Goal: Find specific page/section: Find specific page/section

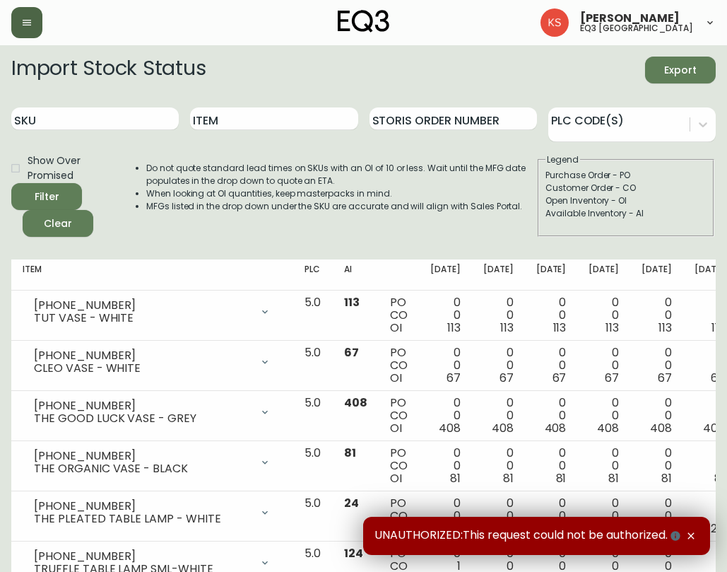
click at [30, 31] on button "button" at bounding box center [26, 22] width 31 height 31
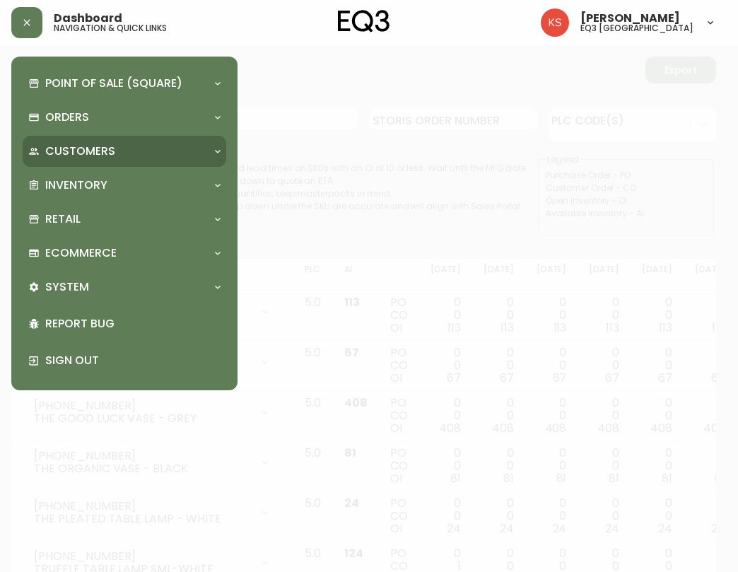
click at [166, 146] on div "Customers" at bounding box center [117, 152] width 178 height 16
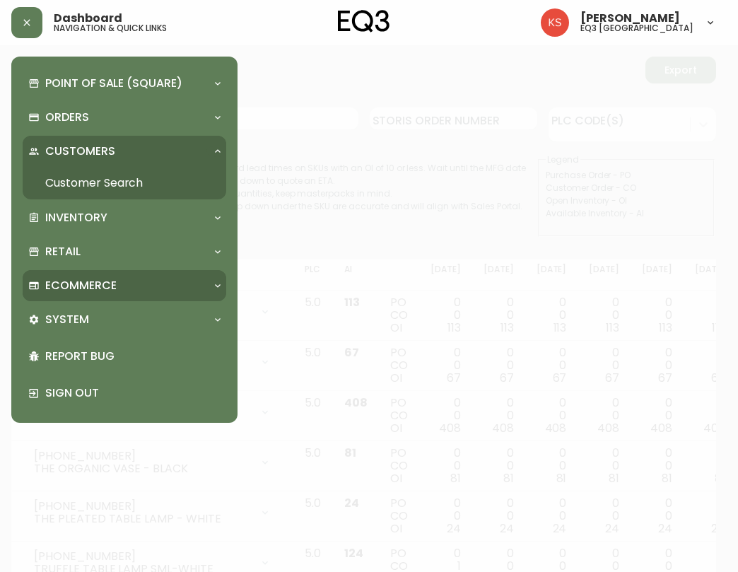
click at [131, 274] on div "Ecommerce" at bounding box center [125, 285] width 204 height 31
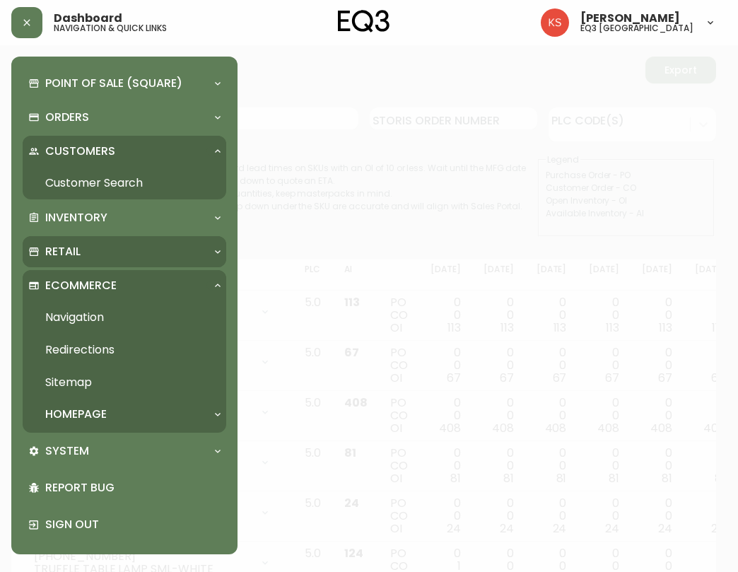
click at [100, 248] on div "Retail" at bounding box center [117, 252] width 178 height 16
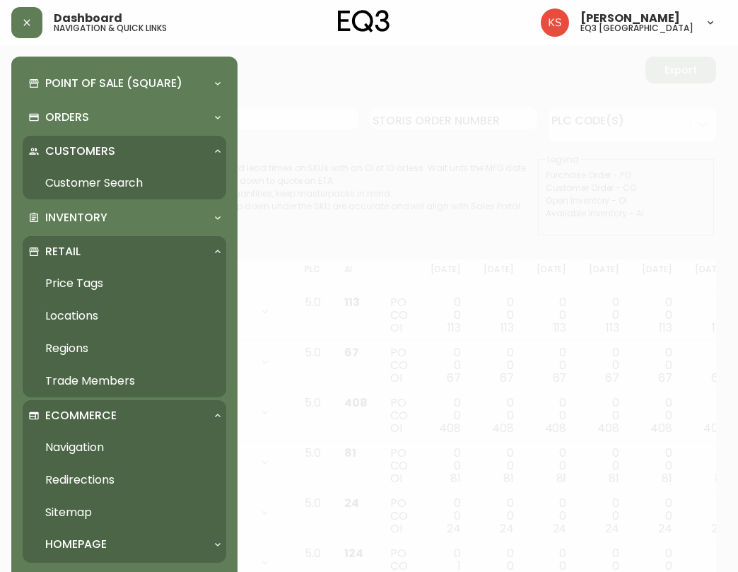
click at [78, 383] on link "Trade Members" at bounding box center [125, 381] width 204 height 33
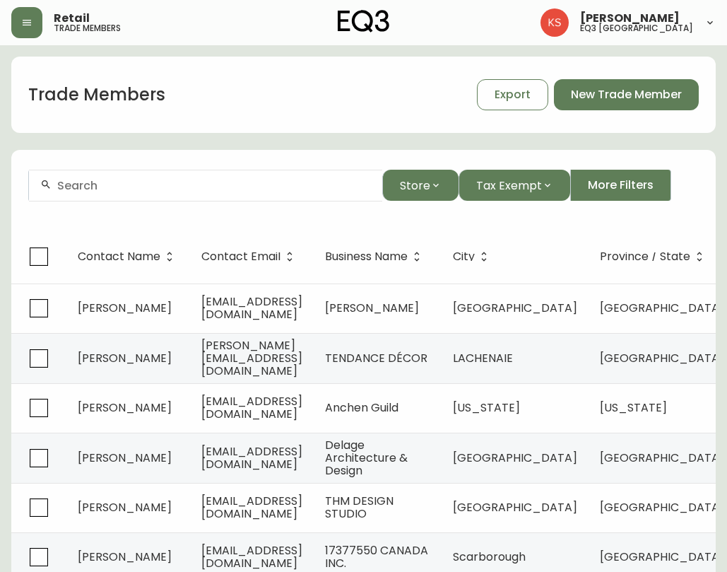
click at [177, 194] on div at bounding box center [205, 186] width 353 height 32
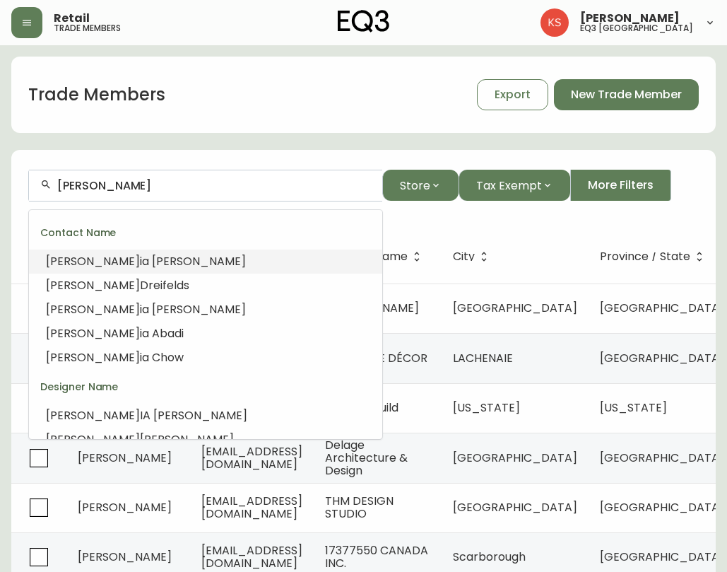
drag, startPoint x: 177, startPoint y: 194, endPoint x: -18, endPoint y: 182, distance: 194.7
click at [0, 182] on html "Retail trade members [PERSON_NAME] eq3 [GEOGRAPHIC_DATA] Trade Members Export N…" at bounding box center [363, 413] width 727 height 826
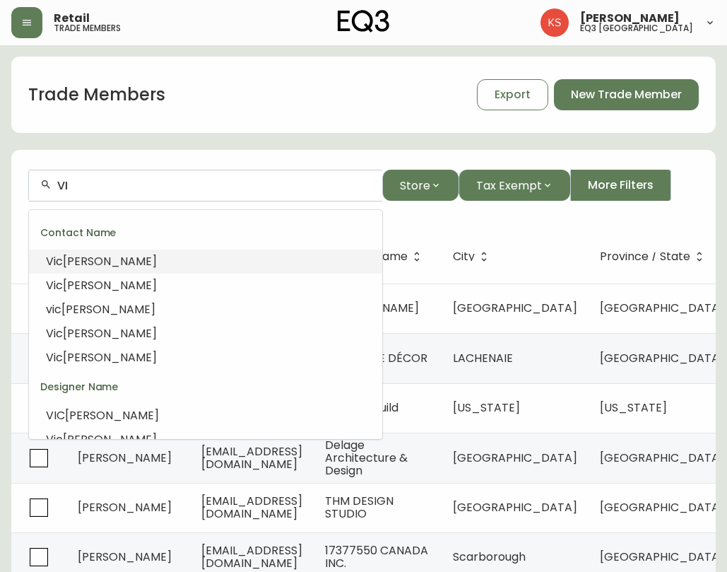
type input "V"
